Goal: Information Seeking & Learning: Learn about a topic

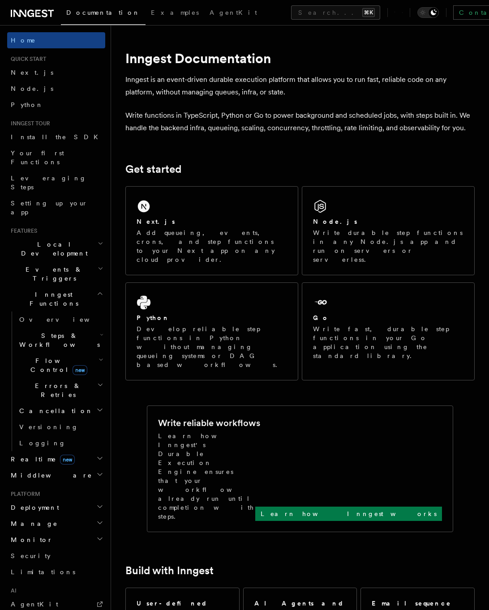
click at [39, 356] on span "Flow Control new" at bounding box center [57, 365] width 83 height 18
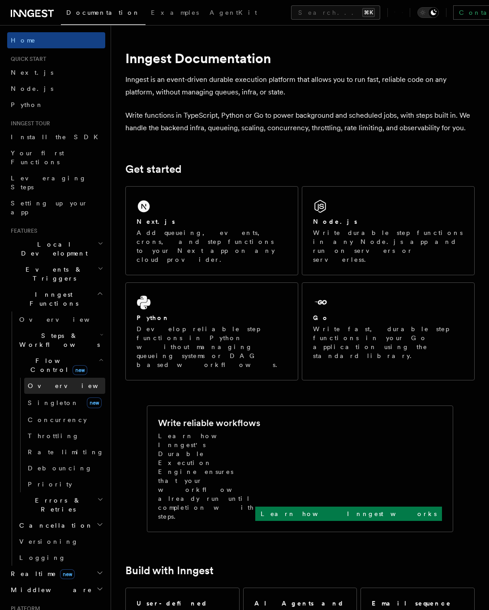
click at [50, 382] on span "Overview" at bounding box center [74, 385] width 92 height 7
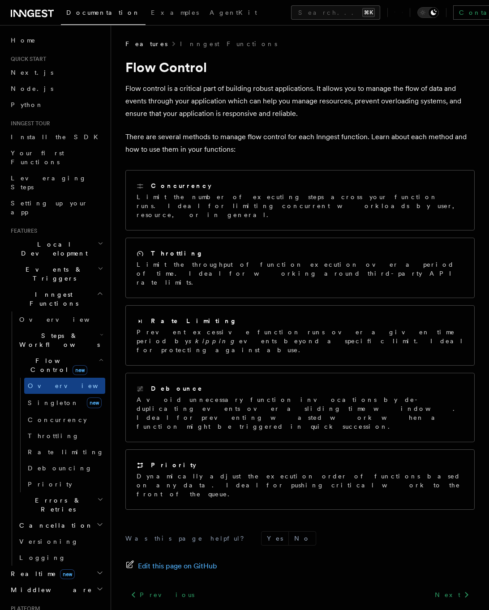
click at [311, 586] on div "Previous Trigger workflows from Retool Next Singleton" at bounding box center [299, 603] width 349 height 34
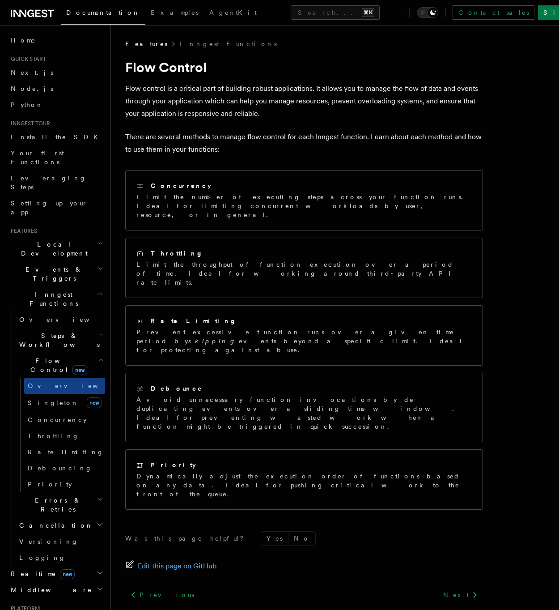
click at [85, 492] on h2 "Errors & Retries" at bounding box center [60, 504] width 89 height 25
click at [67, 517] on link "Overview" at bounding box center [64, 525] width 81 height 16
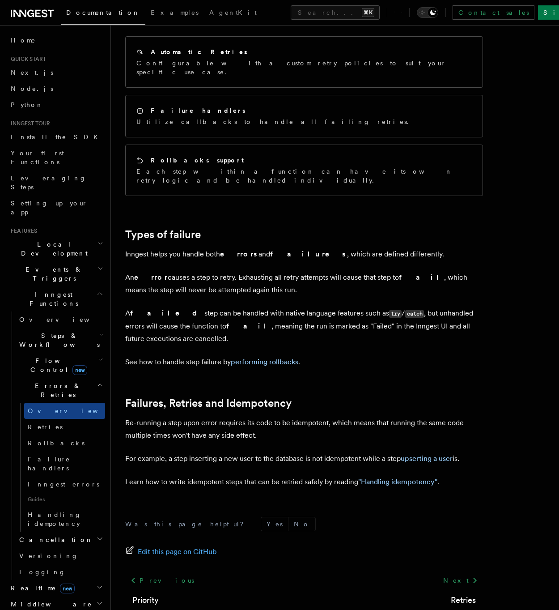
scroll to position [159, 0]
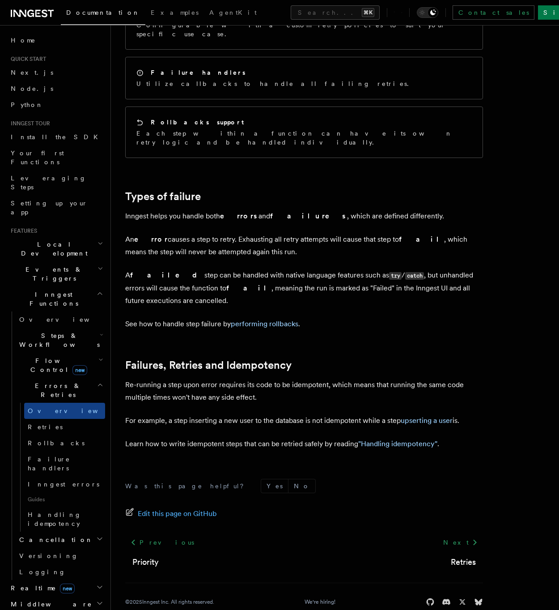
click at [86, 580] on h2 "Realtime new" at bounding box center [56, 588] width 98 height 16
click at [72, 596] on link "Overview" at bounding box center [60, 604] width 89 height 16
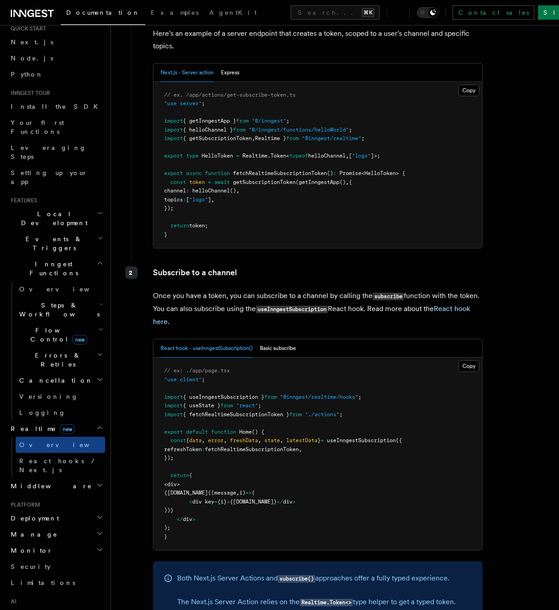
scroll to position [138, 0]
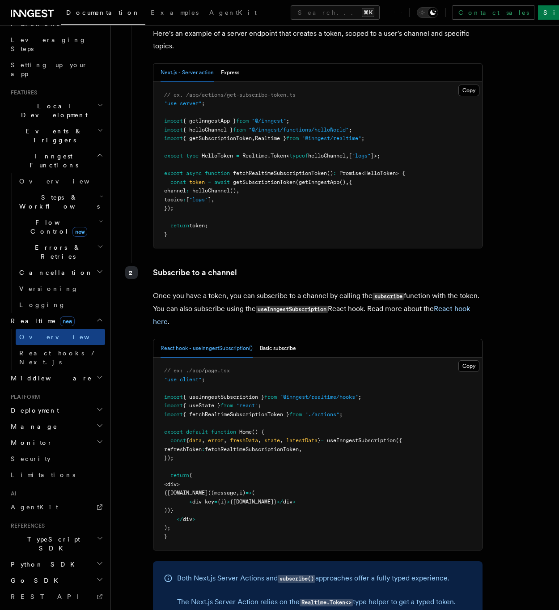
click at [44, 406] on span "Deployment" at bounding box center [33, 410] width 52 height 9
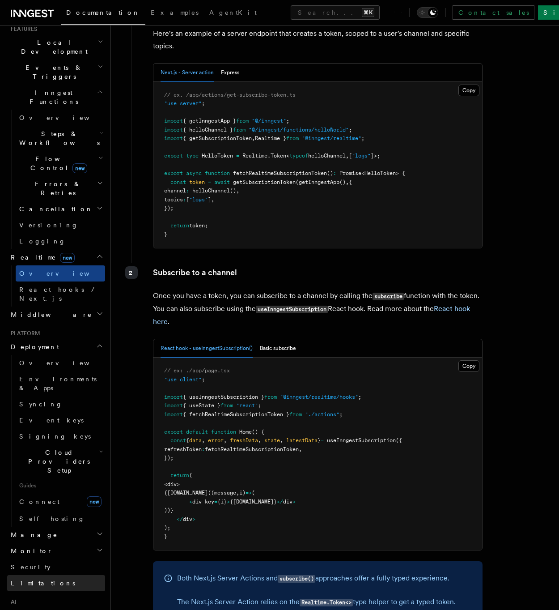
scroll to position [203, 0]
click at [29, 529] on span "Manage" at bounding box center [32, 533] width 51 height 9
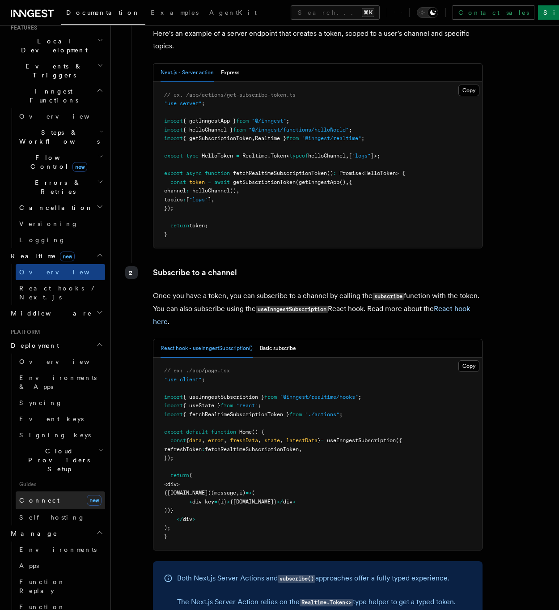
click at [38, 497] on span "Connect" at bounding box center [39, 500] width 40 height 7
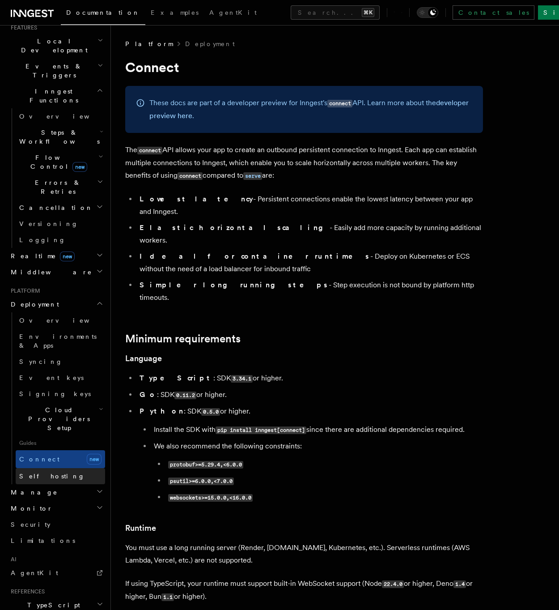
click at [36, 472] on span "Self hosting" at bounding box center [52, 475] width 66 height 7
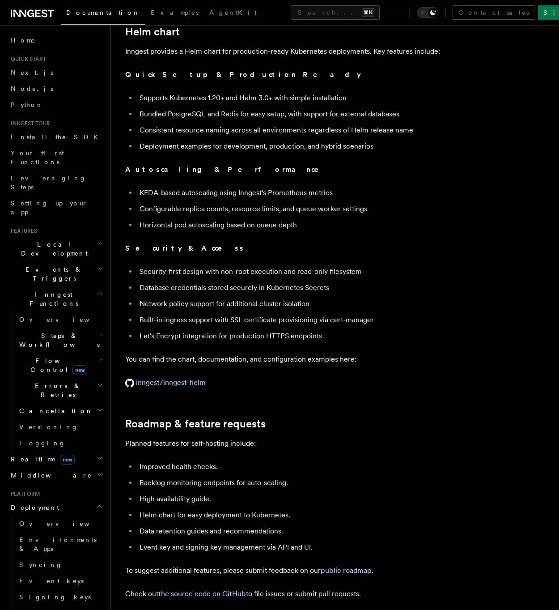
click at [63, 240] on span "Local Development" at bounding box center [52, 249] width 90 height 18
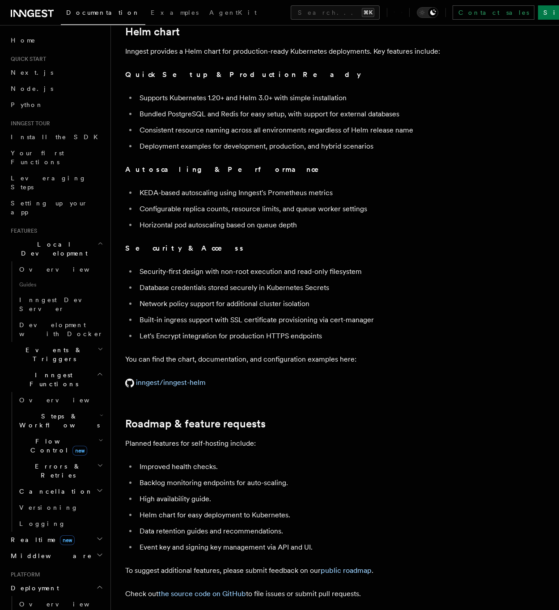
click at [381, 297] on li "Network policy support for additional cluster isolation" at bounding box center [310, 303] width 346 height 13
click at [259, 197] on ul "KEDA-based autoscaling using Inngest's Prometheus metrics Configurable replica …" at bounding box center [304, 209] width 358 height 45
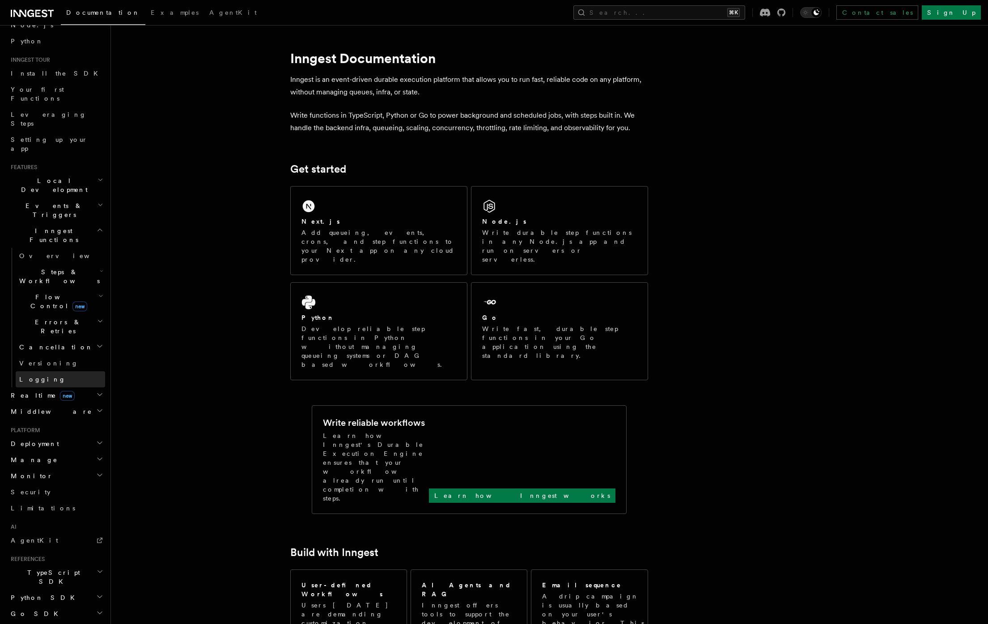
scroll to position [92, 0]
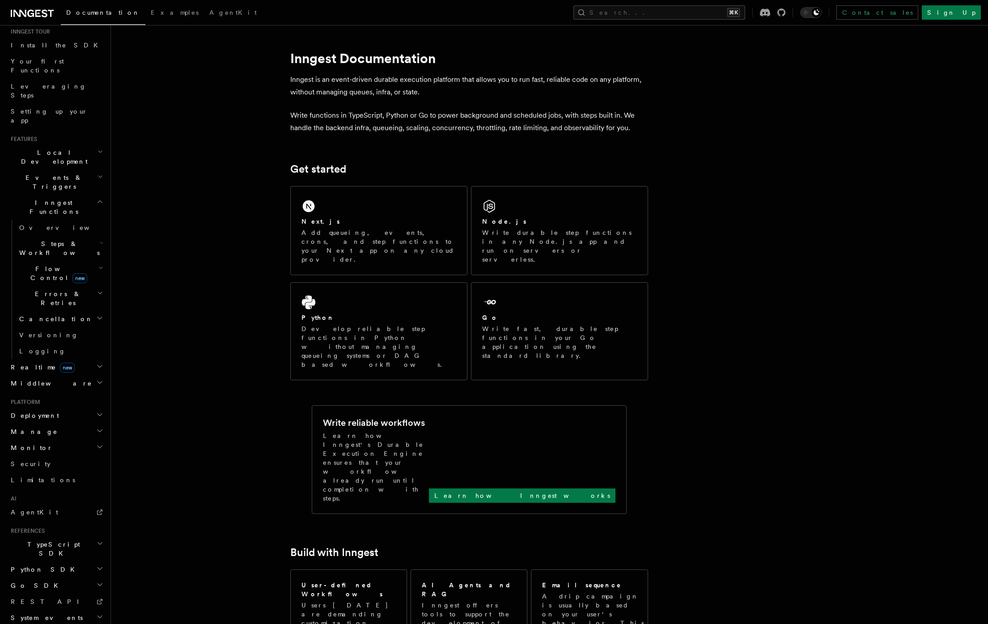
click at [49, 408] on h2 "Deployment" at bounding box center [56, 416] width 98 height 16
click at [46, 612] on h2 "Monitor" at bounding box center [56, 620] width 98 height 16
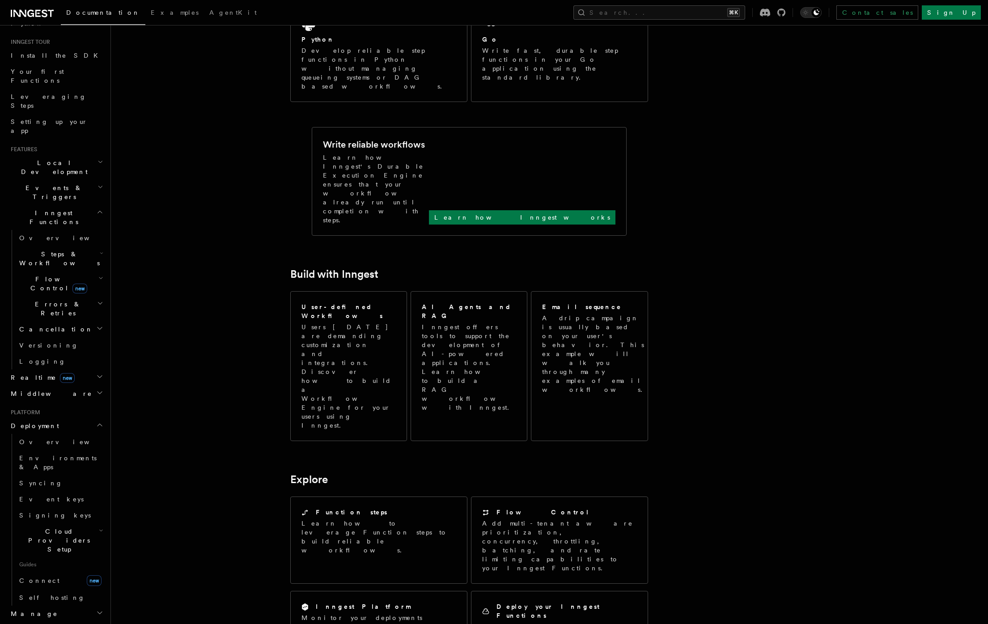
scroll to position [118, 0]
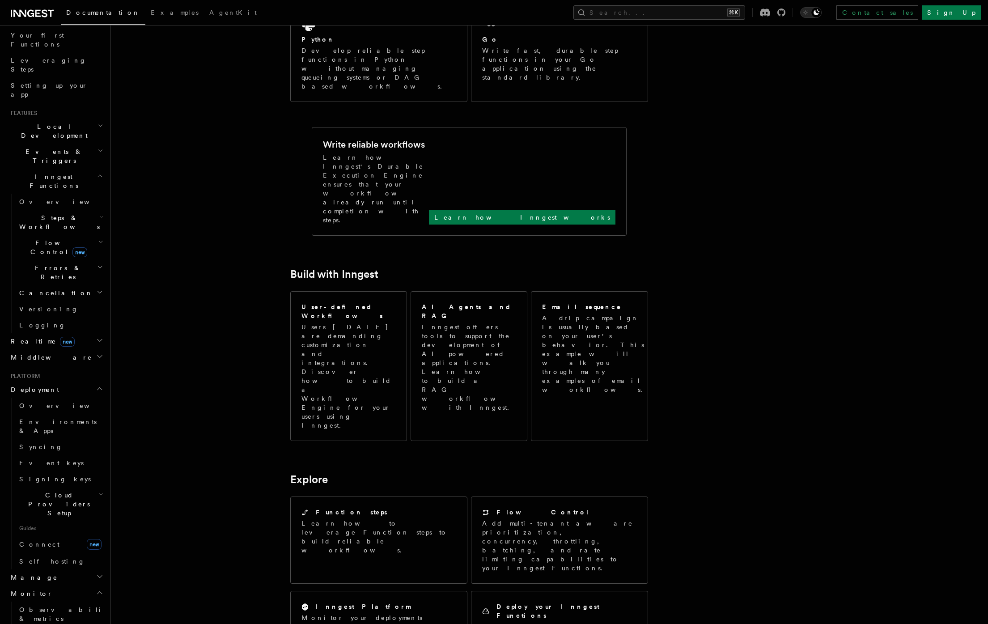
click at [85, 569] on h2 "Manage" at bounding box center [56, 577] width 98 height 16
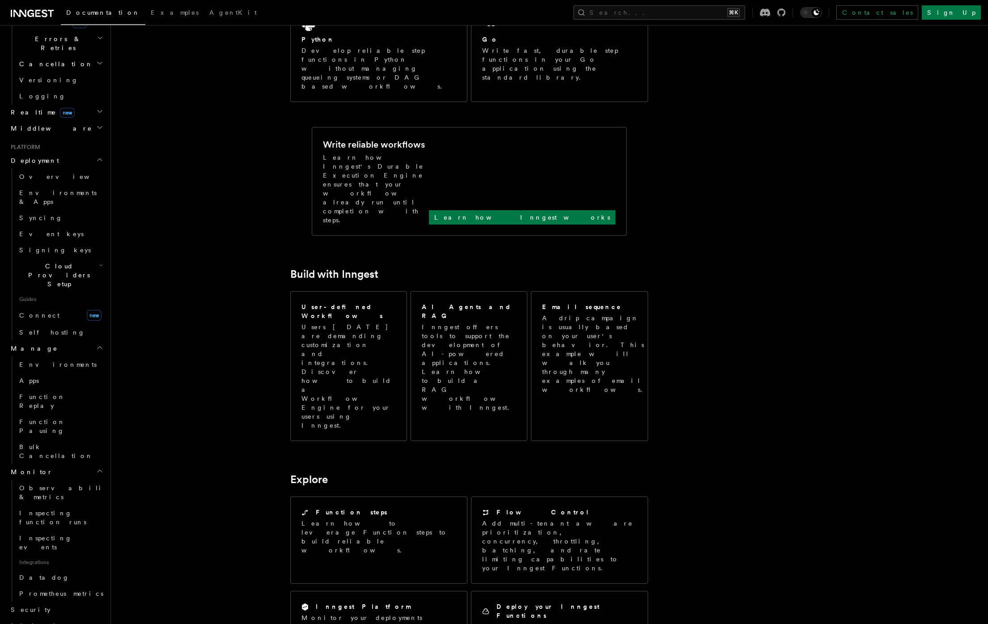
scroll to position [357, 0]
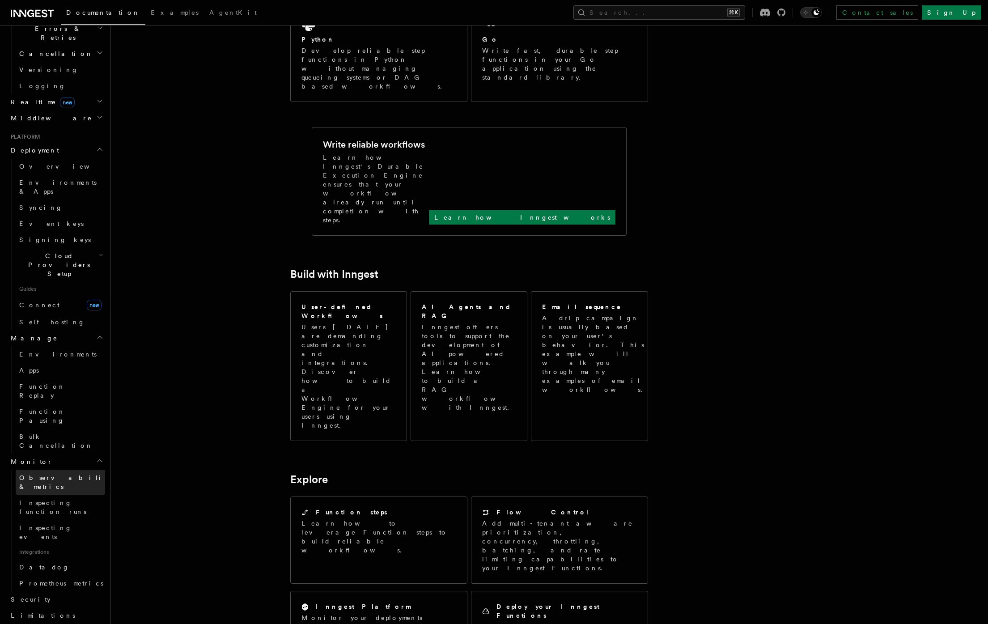
click at [71, 474] on span "Observability & metrics" at bounding box center [65, 482] width 92 height 16
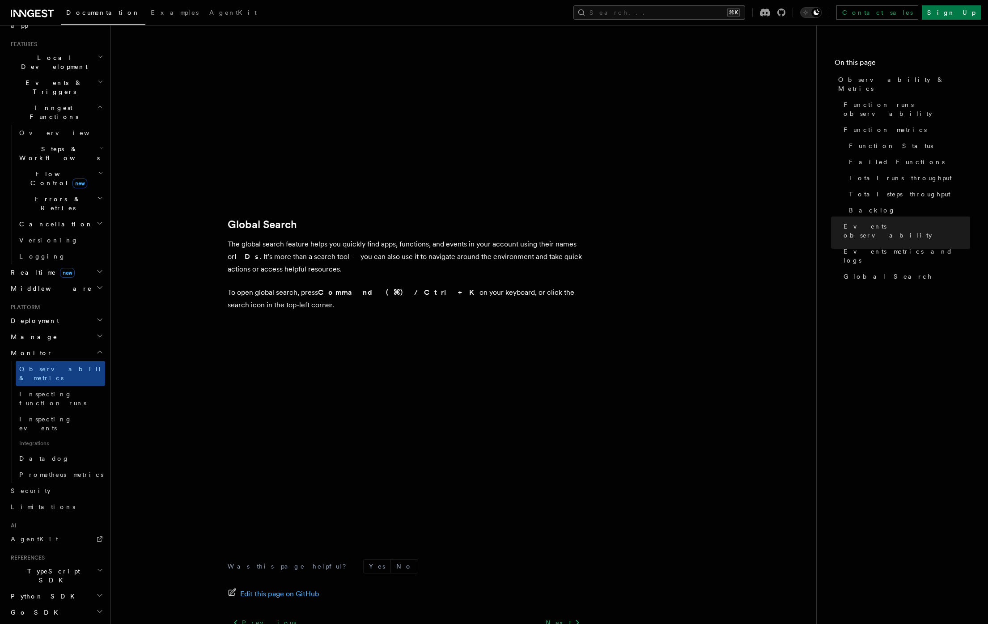
scroll to position [2765, 0]
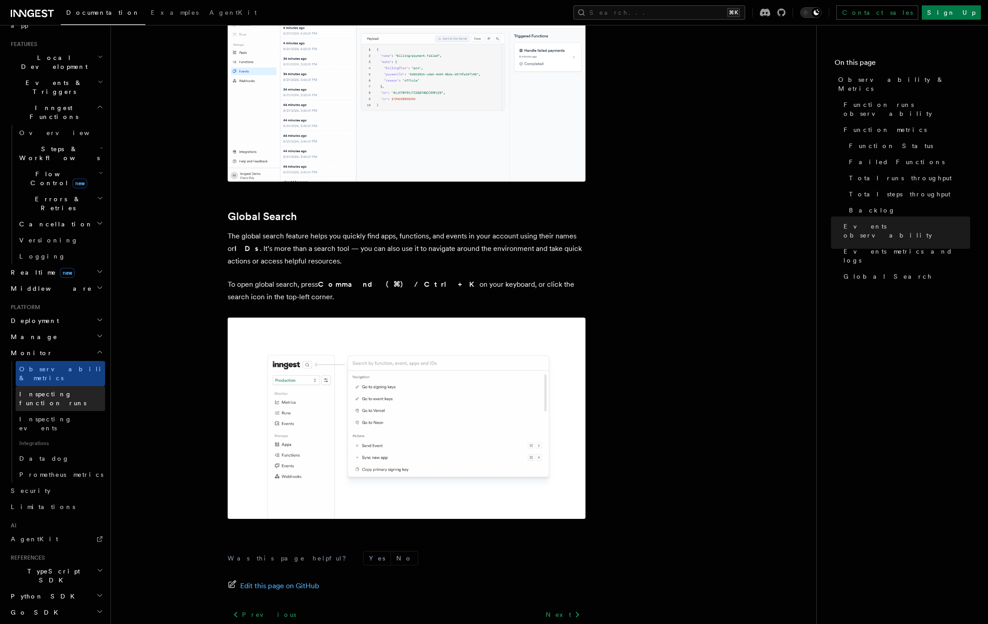
click at [61, 391] on span "Inspecting function runs" at bounding box center [52, 399] width 67 height 16
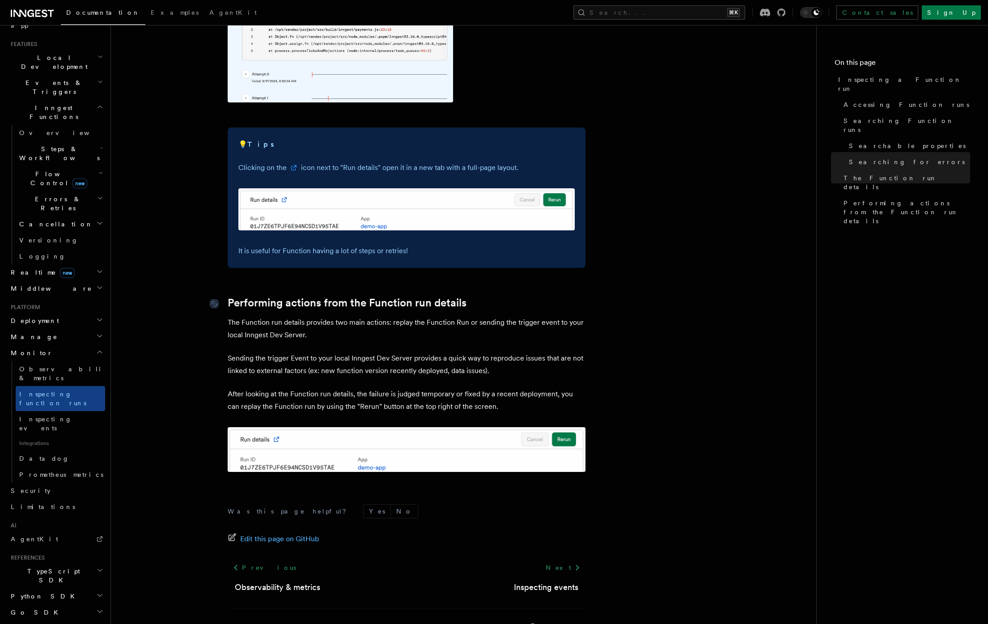
scroll to position [2113, 0]
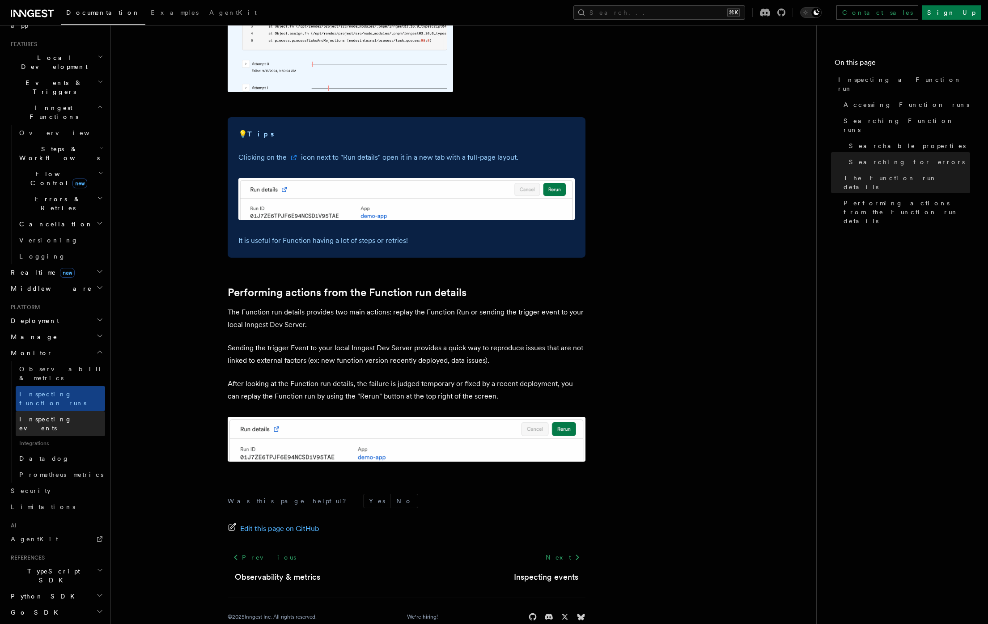
click at [58, 416] on span "Inspecting events" at bounding box center [45, 424] width 53 height 16
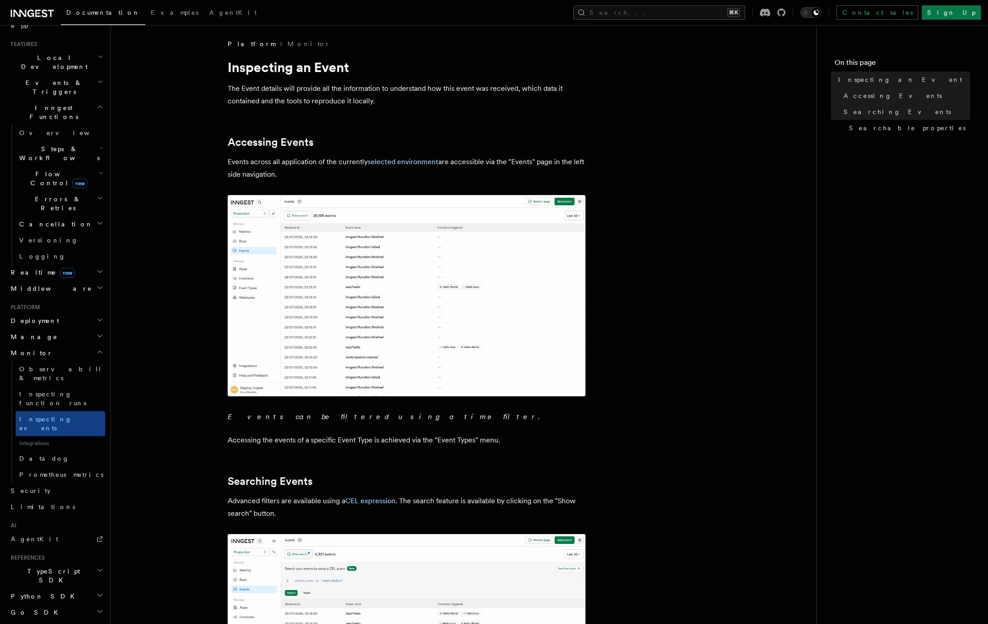
click at [82, 345] on h2 "Monitor" at bounding box center [56, 353] width 98 height 16
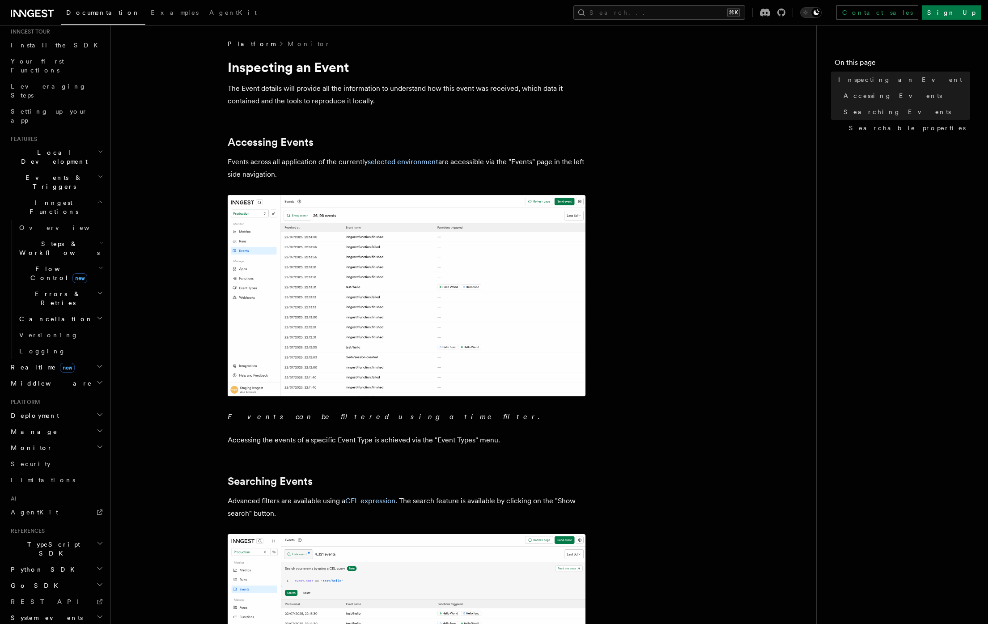
click at [68, 375] on h2 "Middleware" at bounding box center [56, 383] width 98 height 16
click at [684, 12] on button "Search... ⌘K" at bounding box center [660, 12] width 172 height 14
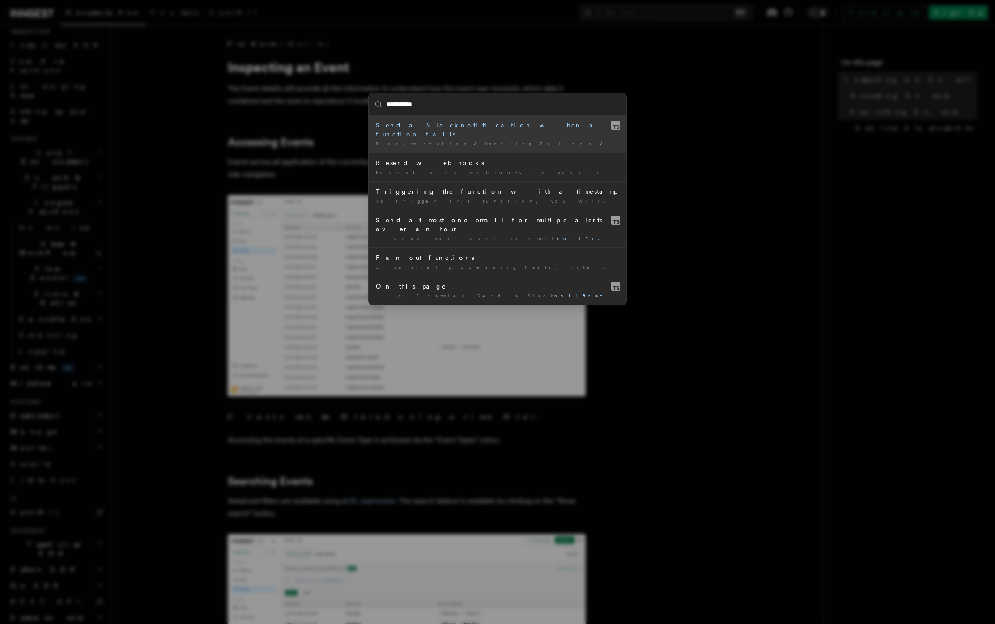
type input "**********"
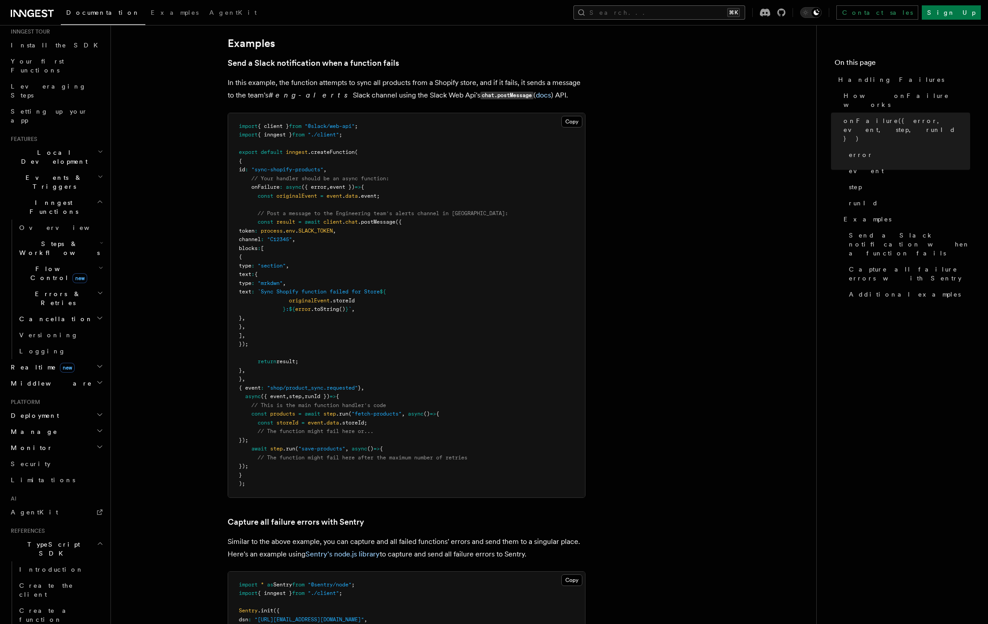
scroll to position [989, 0]
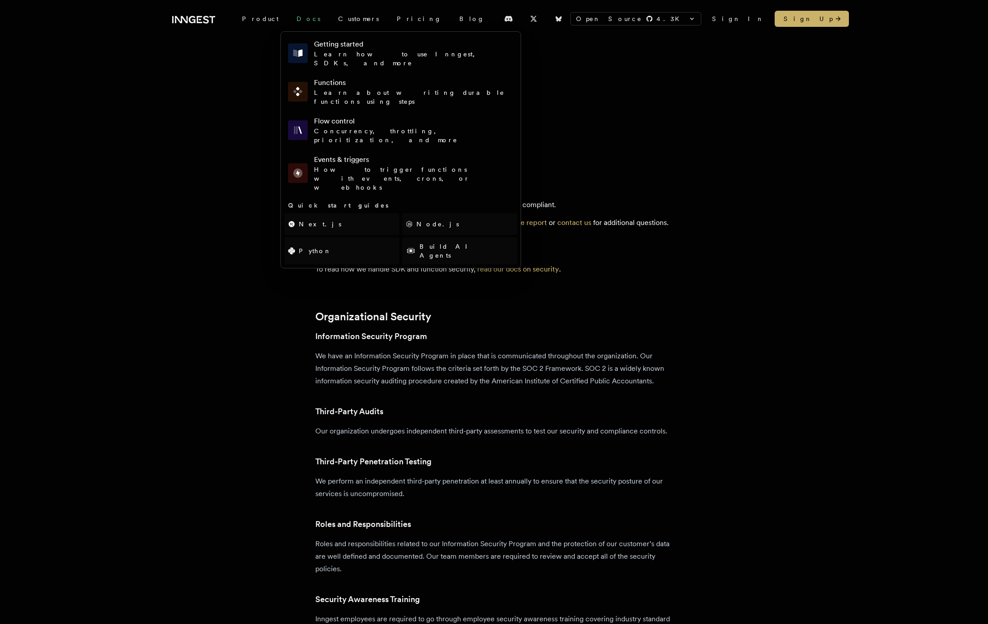
click at [288, 21] on link "Docs" at bounding box center [309, 19] width 42 height 16
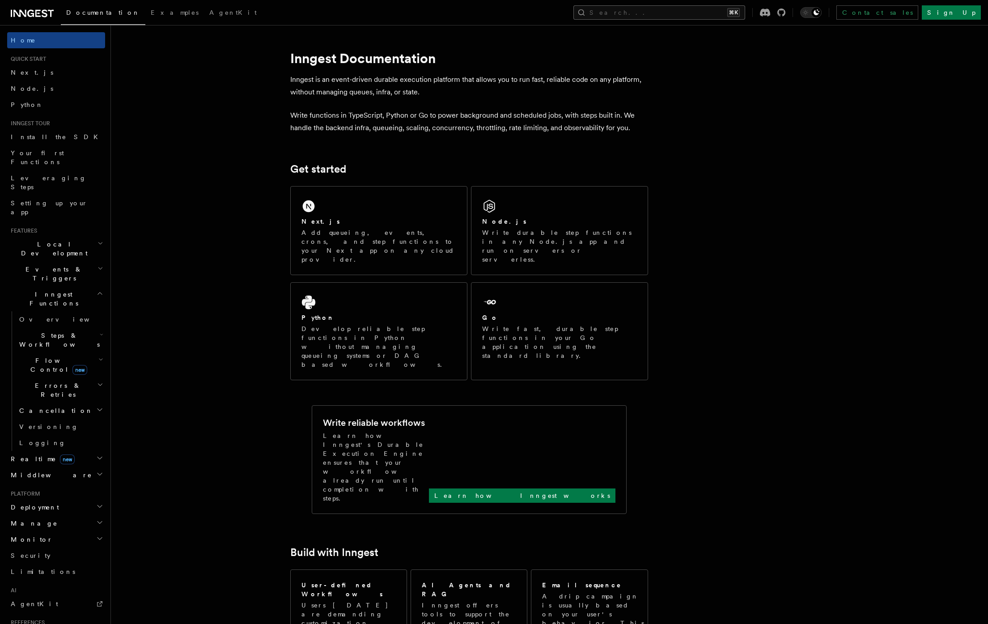
click at [729, 11] on button "Search... ⌘K" at bounding box center [660, 12] width 172 height 14
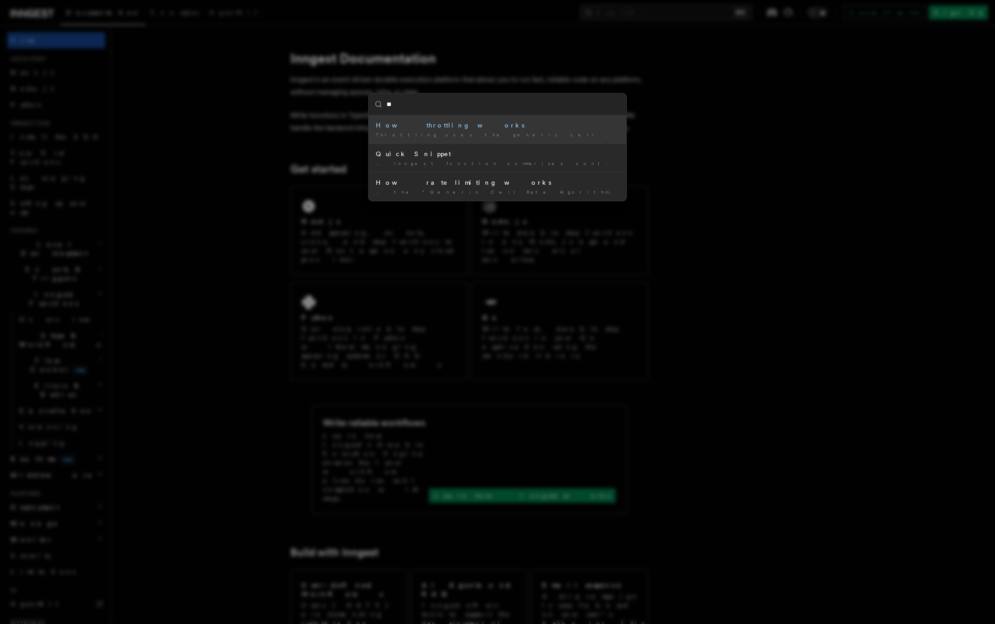
type input "*"
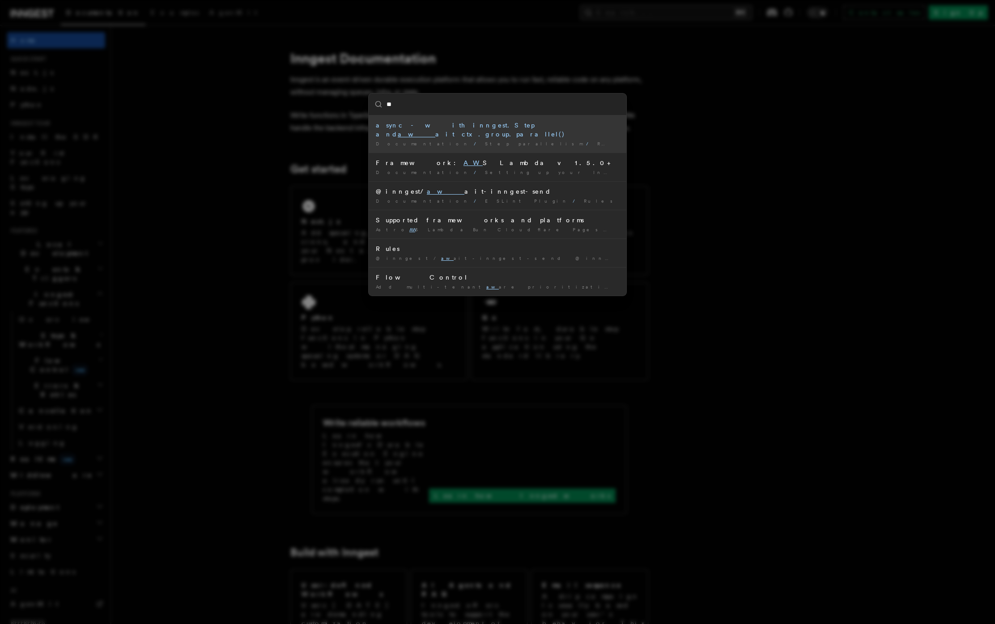
type input "***"
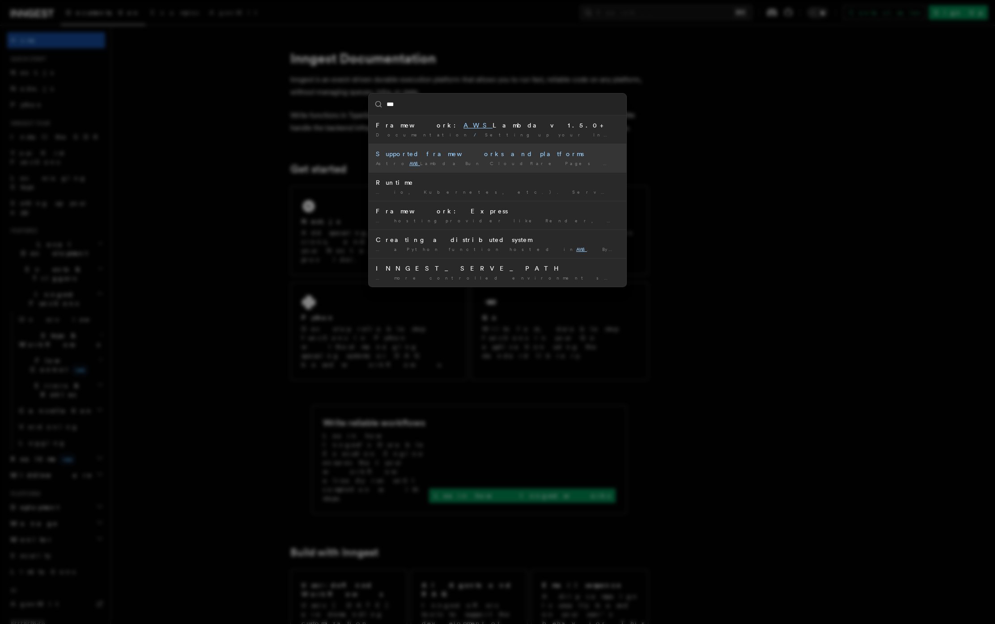
click at [469, 158] on div "Supported frameworks and platforms" at bounding box center [497, 153] width 243 height 9
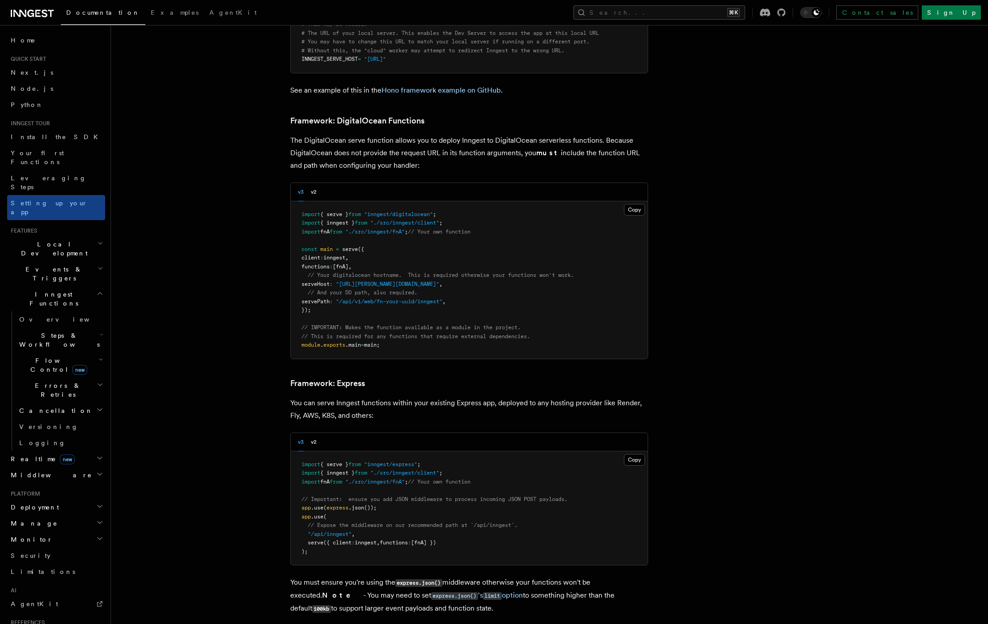
scroll to position [2312, 0]
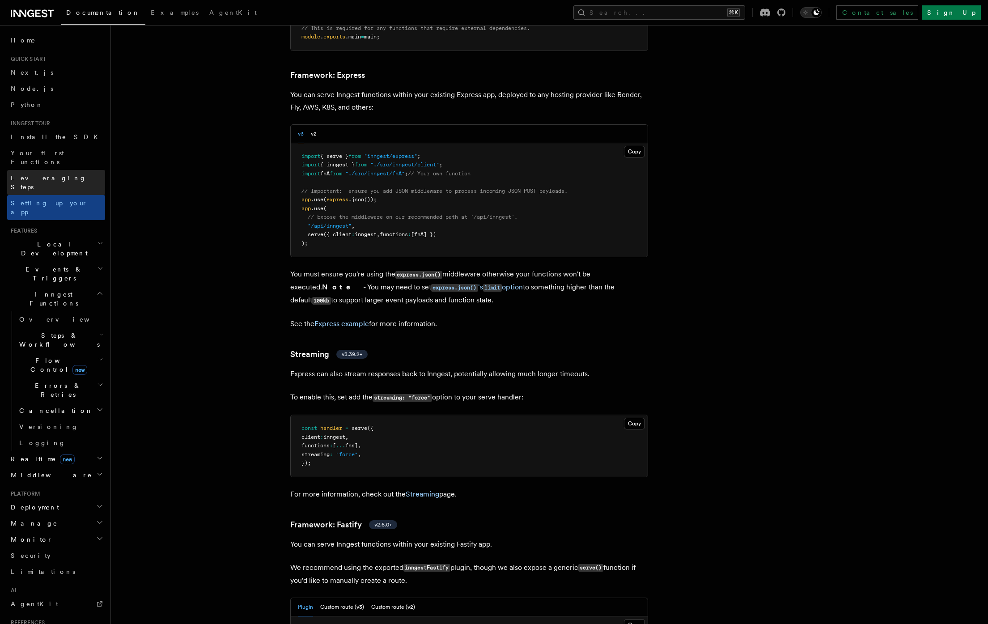
click at [42, 174] on span "Leveraging Steps" at bounding box center [49, 182] width 76 height 16
